Goal: Check status

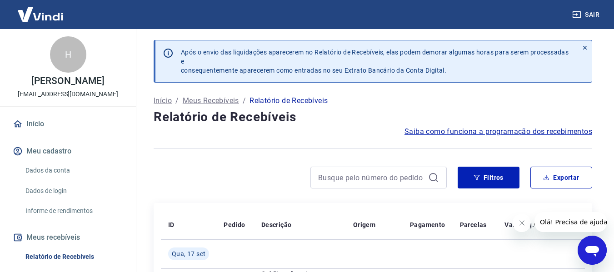
click at [248, 141] on div at bounding box center [372, 148] width 438 height 22
click at [479, 175] on icon "button" at bounding box center [476, 177] width 6 height 6
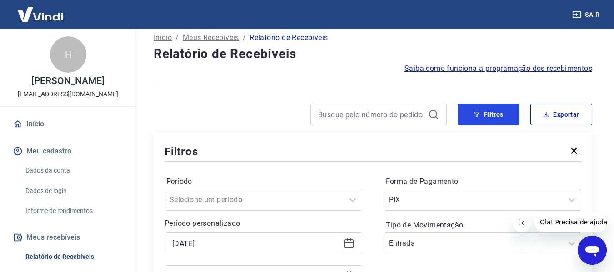
scroll to position [136, 0]
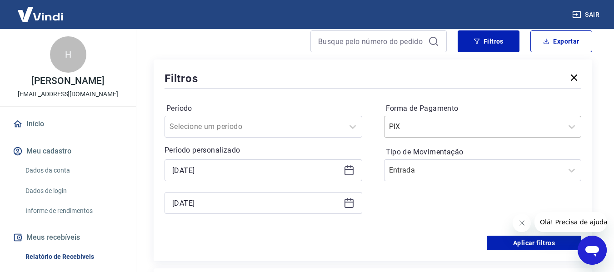
click at [463, 130] on input "Forma de Pagamento" at bounding box center [435, 126] width 92 height 11
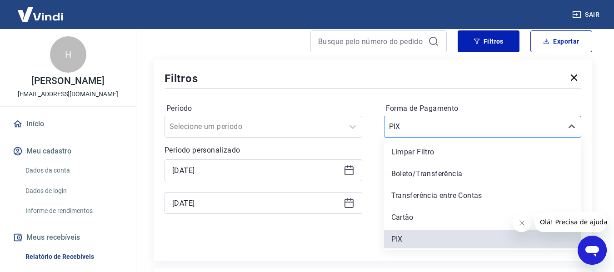
click at [463, 130] on input "Forma de Pagamento" at bounding box center [435, 126] width 92 height 11
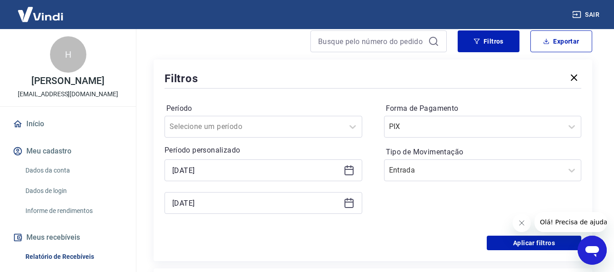
click at [374, 143] on div "Período Selecione um período Período personalizado [DATE] [DATE] Forma de Pagam…" at bounding box center [372, 162] width 416 height 145
click at [416, 166] on input "Tipo de Movimentação" at bounding box center [435, 170] width 92 height 11
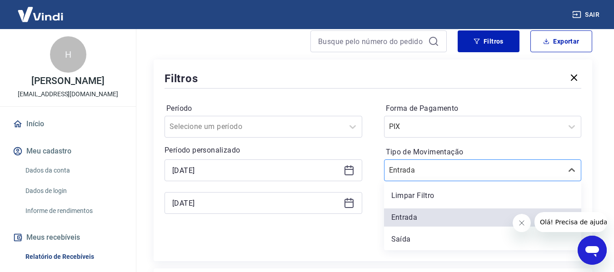
click at [416, 166] on input "Tipo de Movimentação" at bounding box center [435, 170] width 92 height 11
drag, startPoint x: 427, startPoint y: 114, endPoint x: 426, endPoint y: 122, distance: 7.3
click at [427, 118] on div "Forma de Pagamento PIX" at bounding box center [483, 119] width 198 height 36
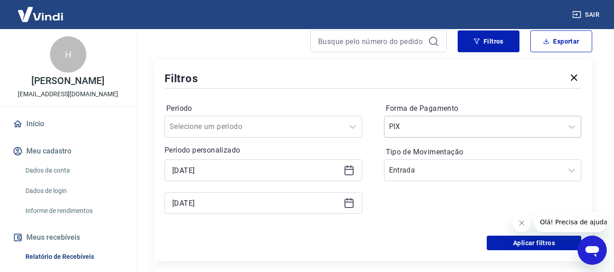
click at [423, 126] on input "Forma de Pagamento" at bounding box center [435, 126] width 92 height 11
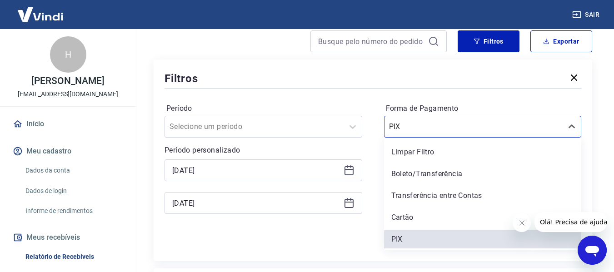
drag, startPoint x: 405, startPoint y: 217, endPoint x: 391, endPoint y: 219, distance: 14.7
click at [405, 216] on div "Cartão" at bounding box center [483, 217] width 198 height 18
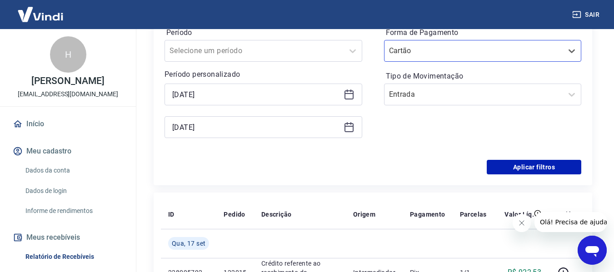
scroll to position [227, 0]
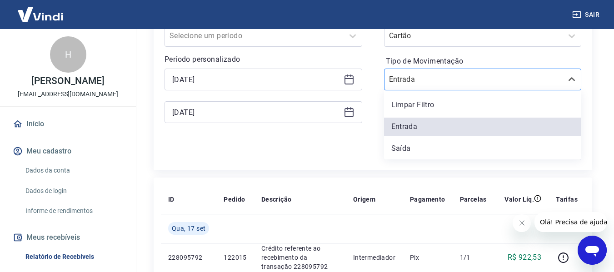
click at [491, 82] on div at bounding box center [473, 79] width 169 height 13
click at [405, 104] on div "Limpar Filtro" at bounding box center [483, 105] width 198 height 18
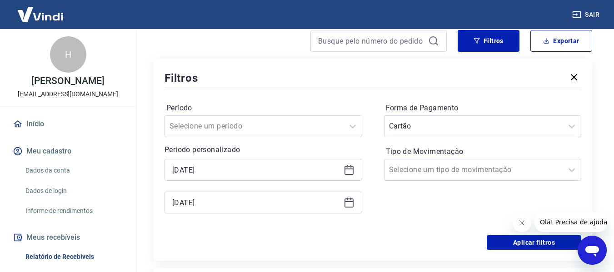
scroll to position [136, 0]
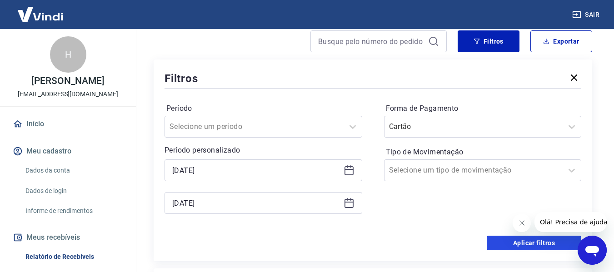
drag, startPoint x: 534, startPoint y: 242, endPoint x: 340, endPoint y: 136, distance: 221.3
click at [534, 239] on button "Aplicar filtros" at bounding box center [533, 243] width 94 height 15
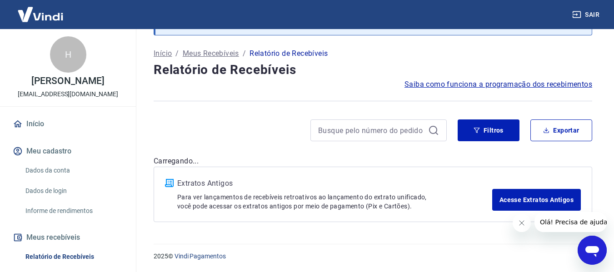
scroll to position [47, 0]
